Goal: Task Accomplishment & Management: Manage account settings

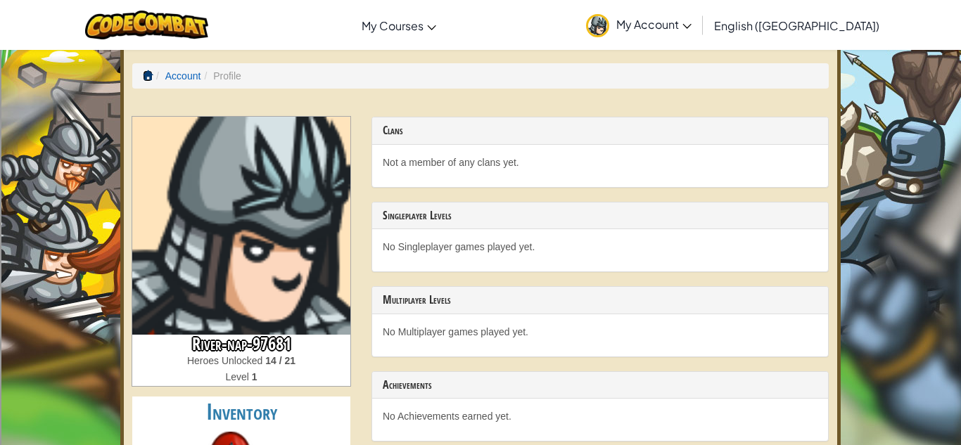
click at [151, 77] on span at bounding box center [148, 75] width 10 height 10
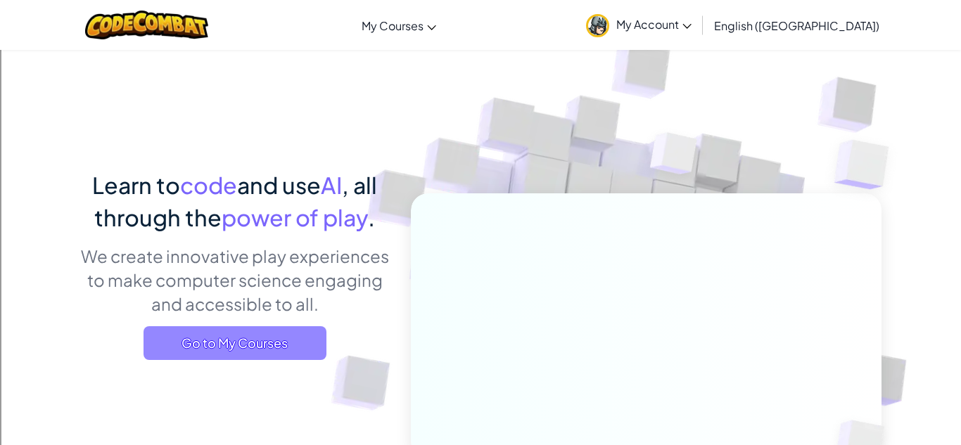
click at [230, 330] on span "Go to My Courses" at bounding box center [235, 344] width 183 height 34
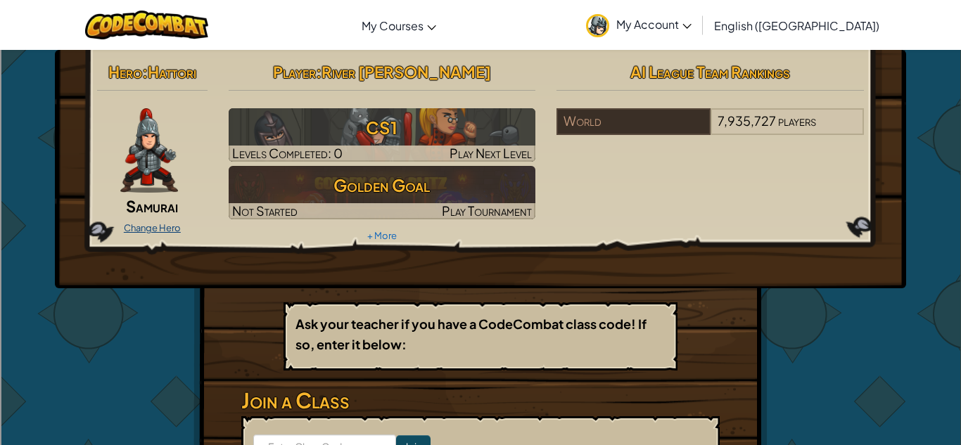
click at [155, 232] on link "Change Hero" at bounding box center [152, 227] width 57 height 11
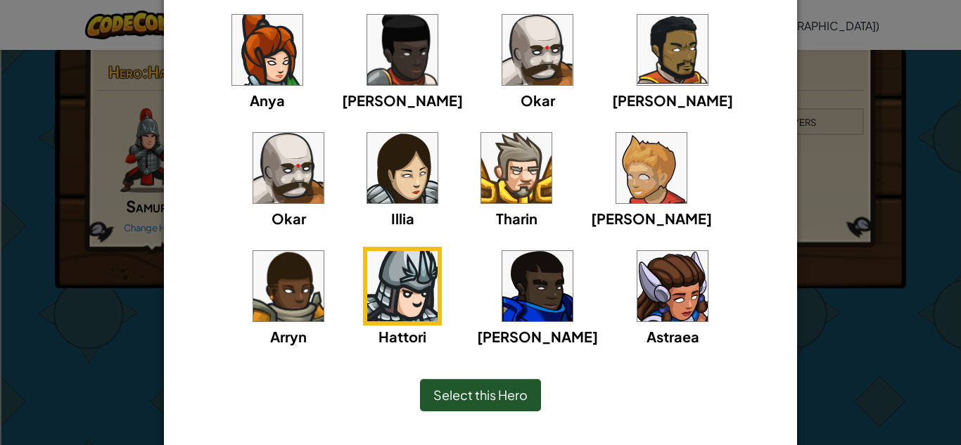
scroll to position [161, 0]
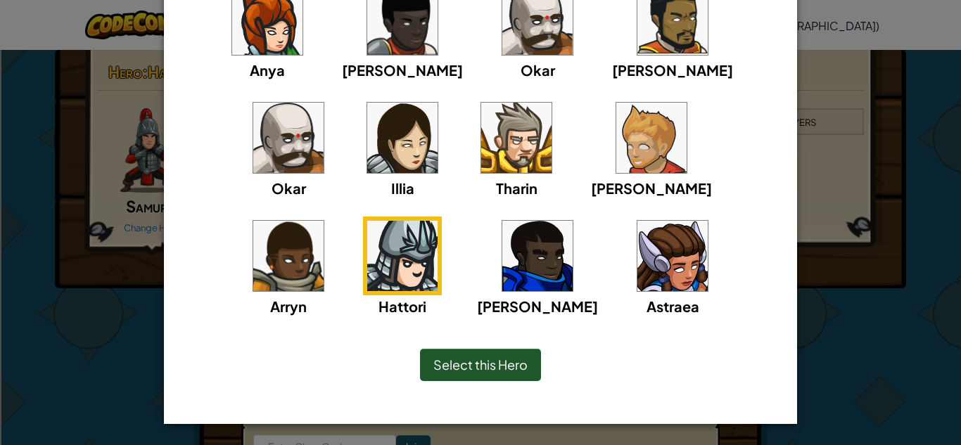
click at [438, 221] on img at bounding box center [402, 256] width 70 height 70
click at [480, 371] on span "Select this Hero" at bounding box center [481, 365] width 94 height 16
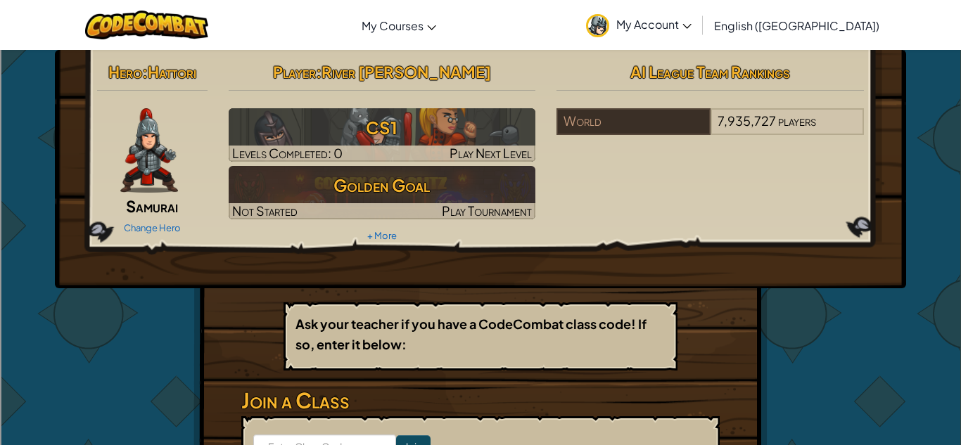
click at [151, 205] on span "Samurai" at bounding box center [152, 206] width 52 height 20
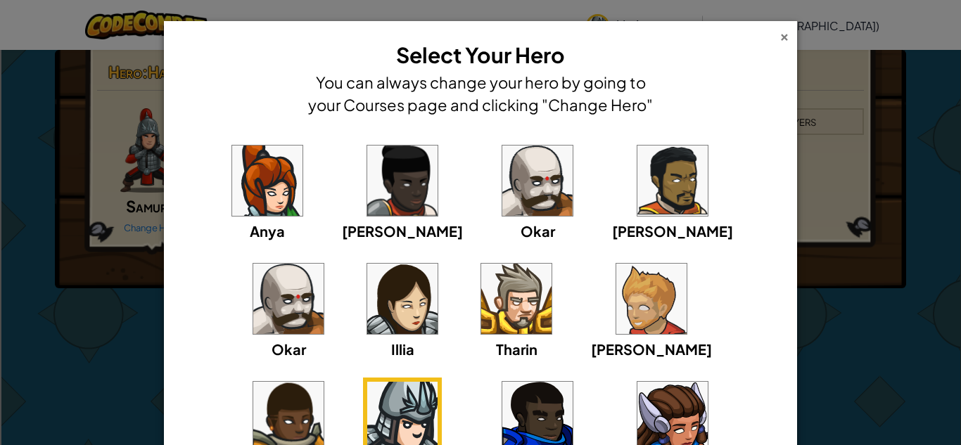
click at [787, 35] on div "×" at bounding box center [785, 34] width 10 height 15
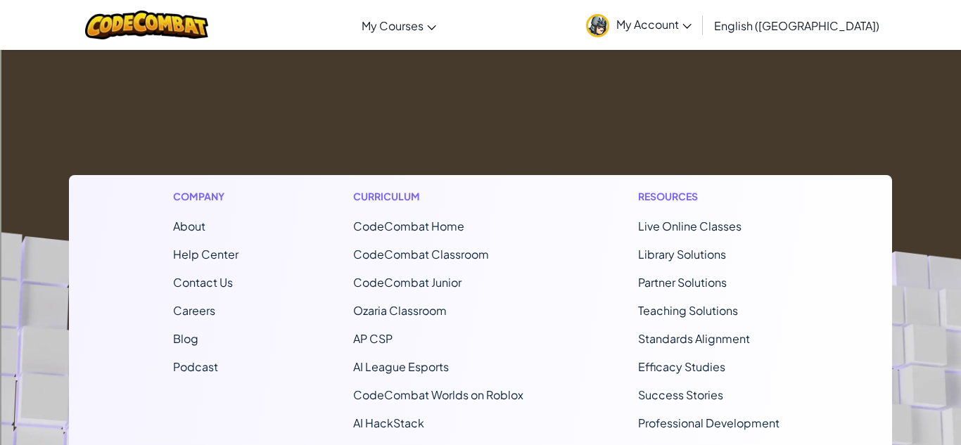
scroll to position [0, 0]
